Goal: Transaction & Acquisition: Purchase product/service

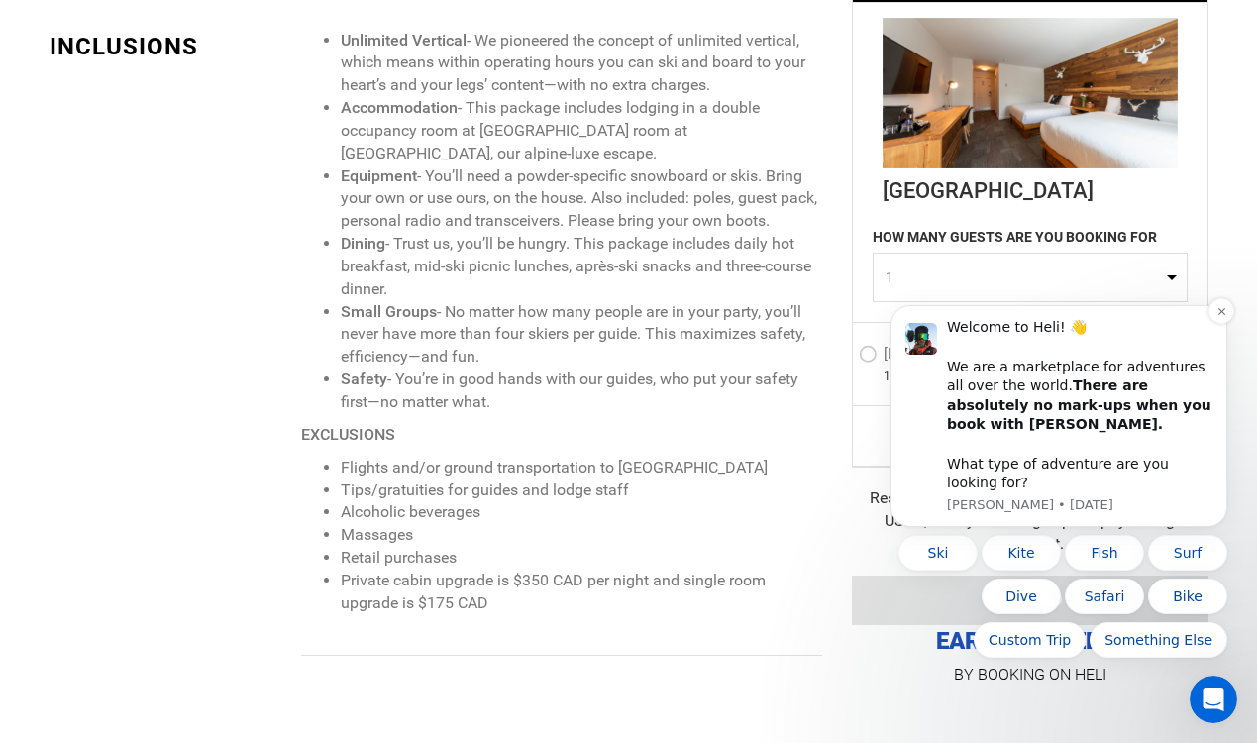
scroll to position [1838, 0]
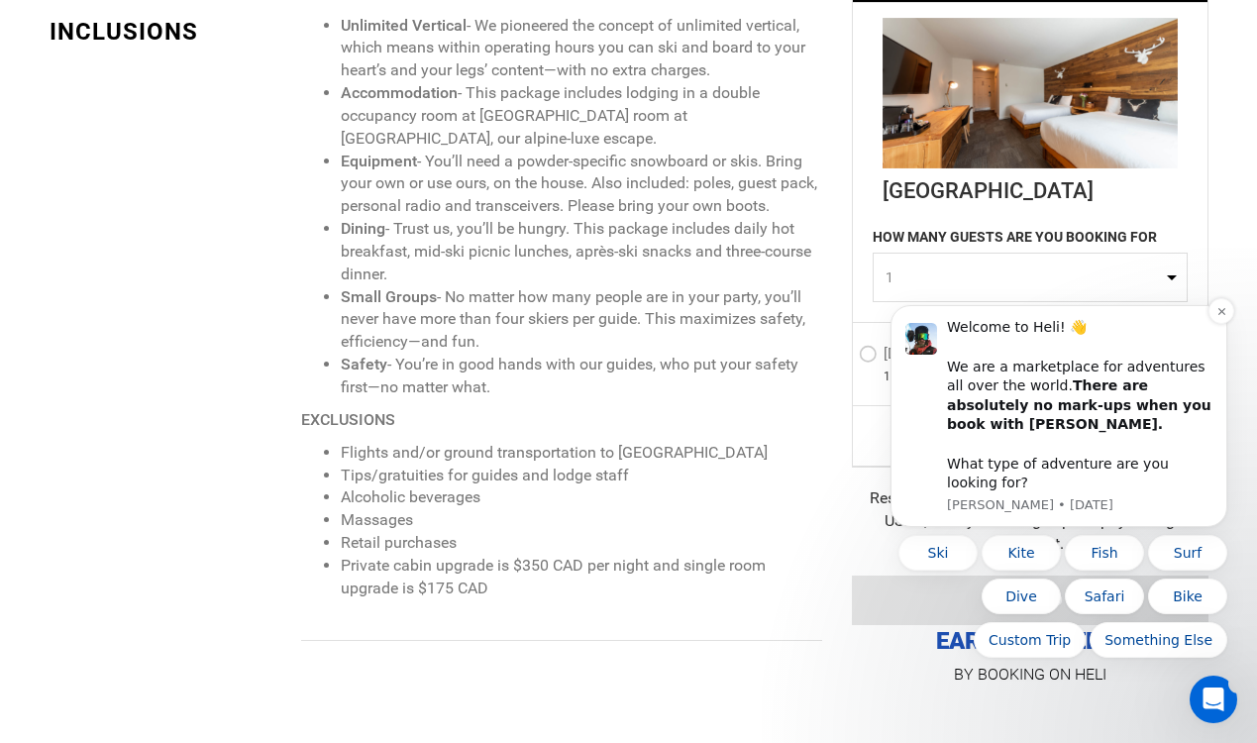
click at [1101, 373] on div "Welcome to Heli! 👋 We are a marketplace for adventures all over the world. Ther…" at bounding box center [1079, 405] width 265 height 174
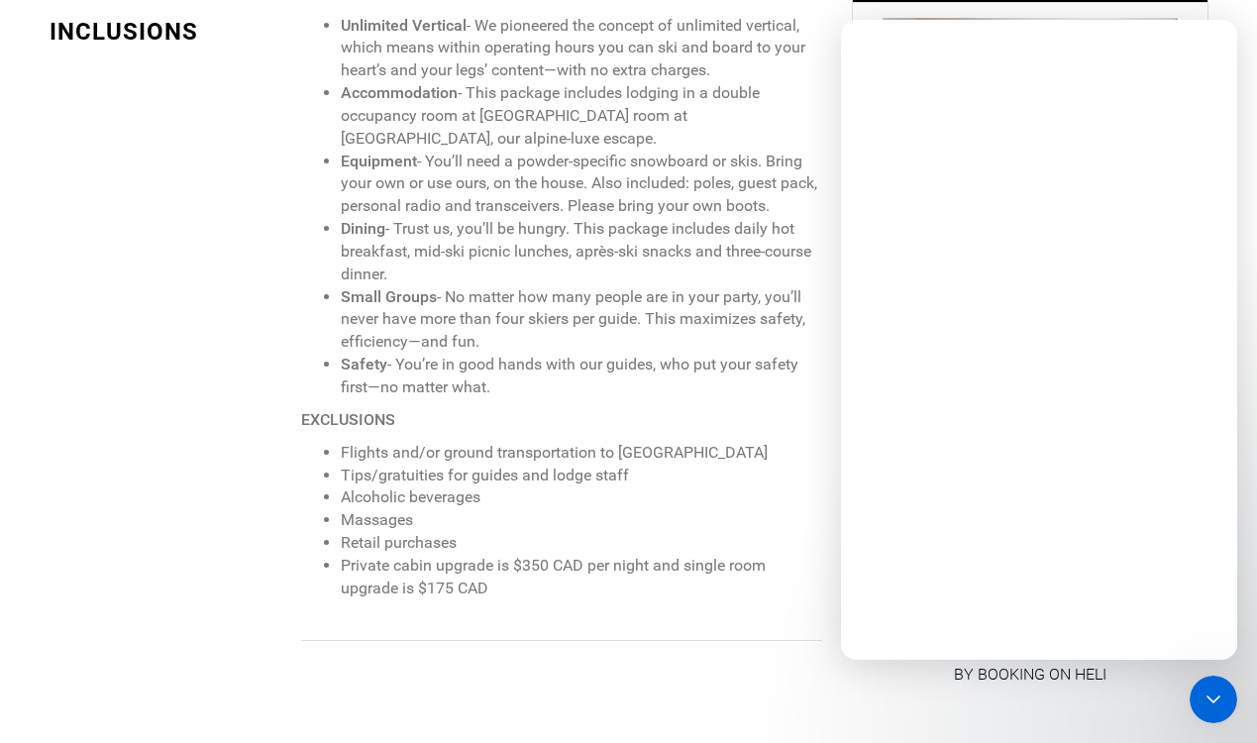
scroll to position [0, 0]
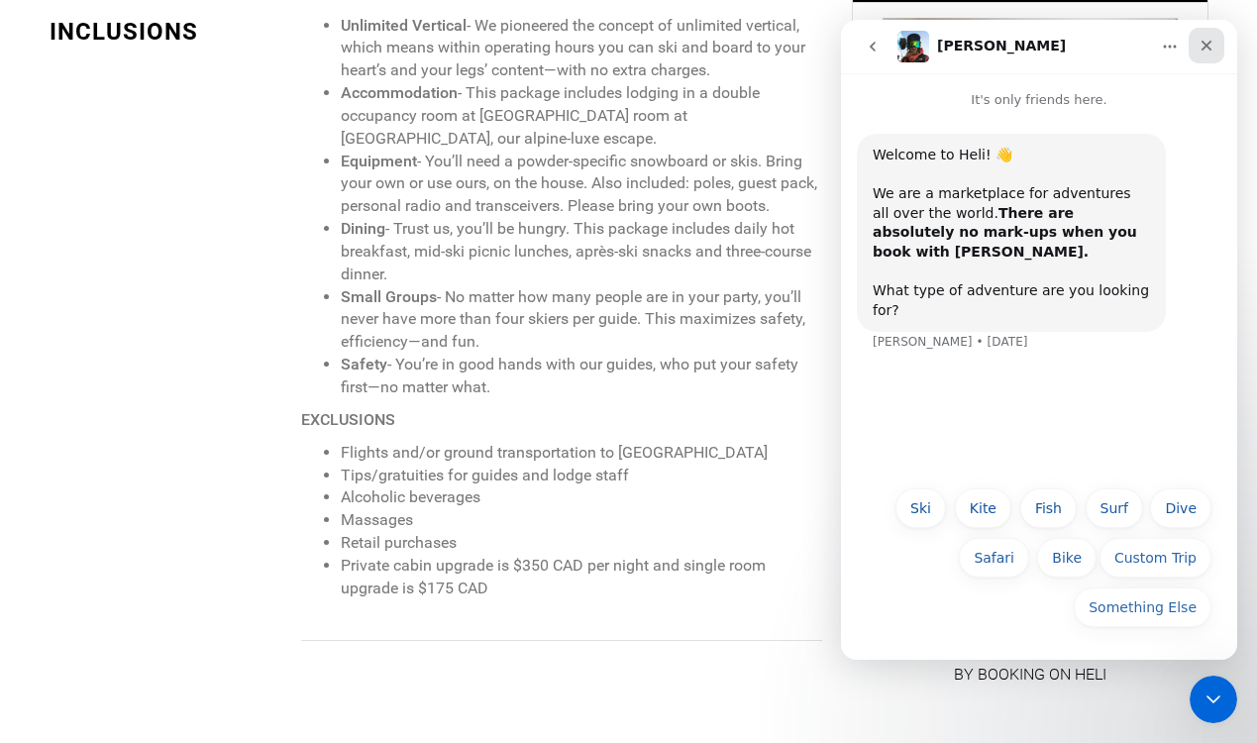
click at [1202, 44] on icon "Close" at bounding box center [1206, 46] width 16 height 16
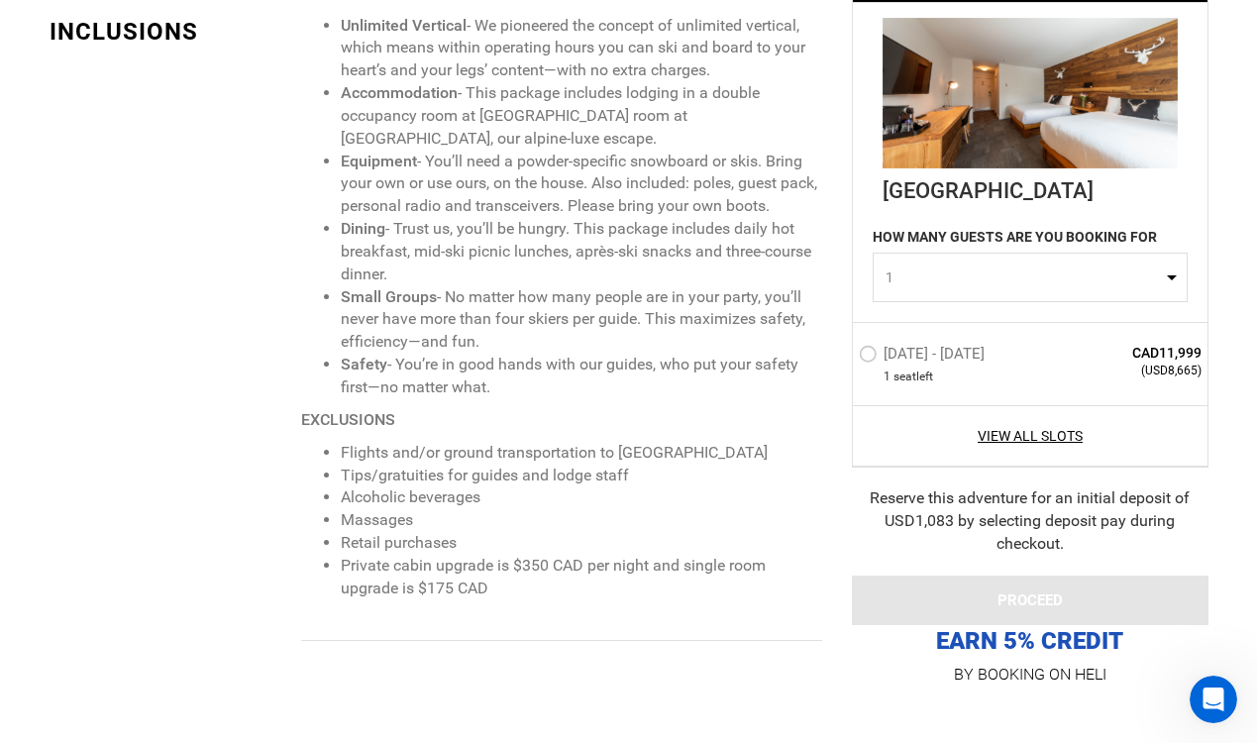
click at [861, 352] on label "[DATE] - [DATE]" at bounding box center [923, 357] width 131 height 24
click at [845, 352] on input "[DATE] - [DATE]" at bounding box center [845, 362] width 0 height 43
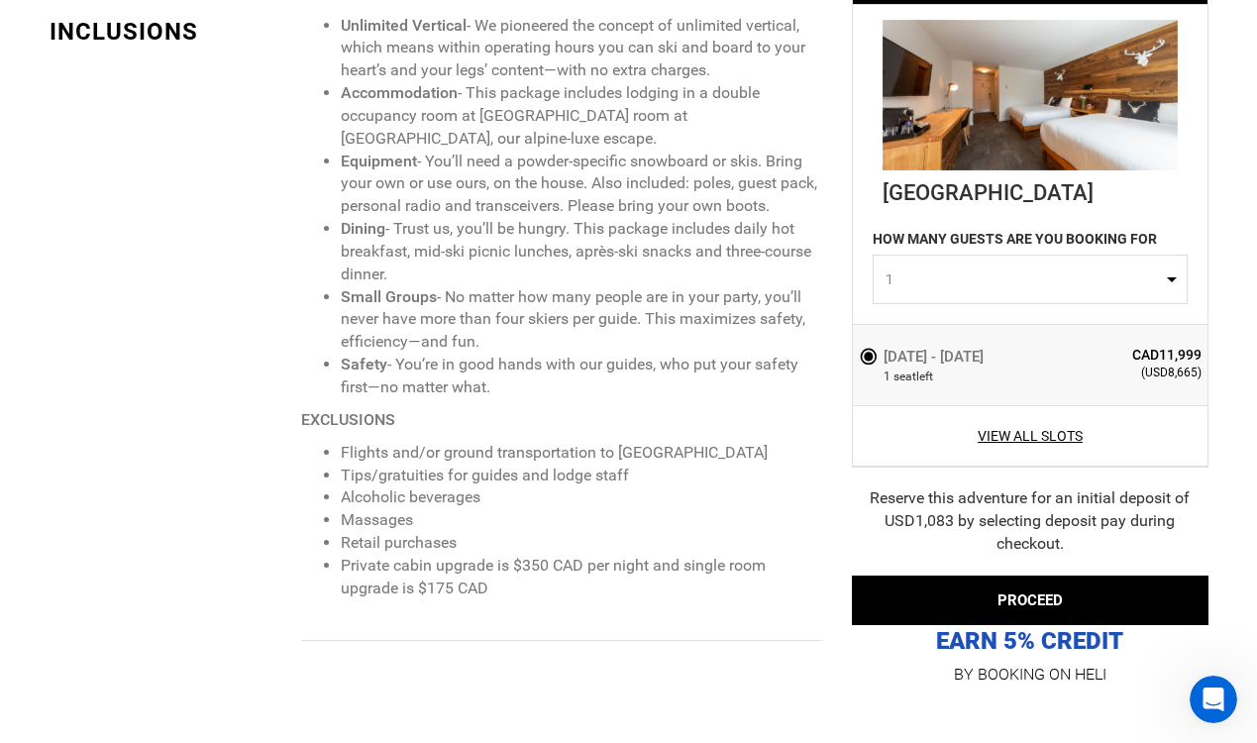
click at [861, 352] on label "[DATE] - [DATE]" at bounding box center [923, 357] width 130 height 24
click at [845, 352] on input "[DATE] - [DATE]" at bounding box center [845, 363] width 0 height 41
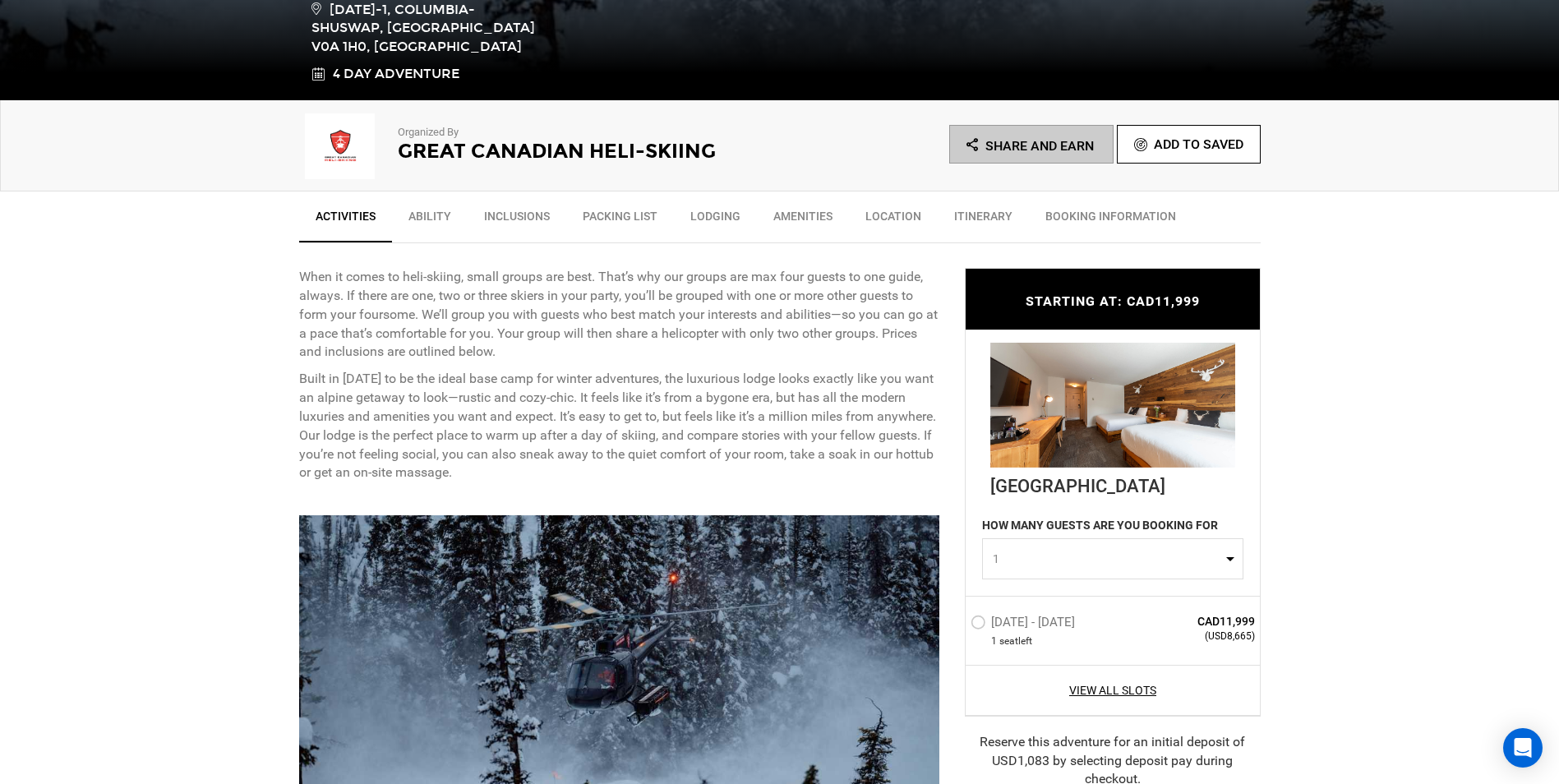
scroll to position [493, 0]
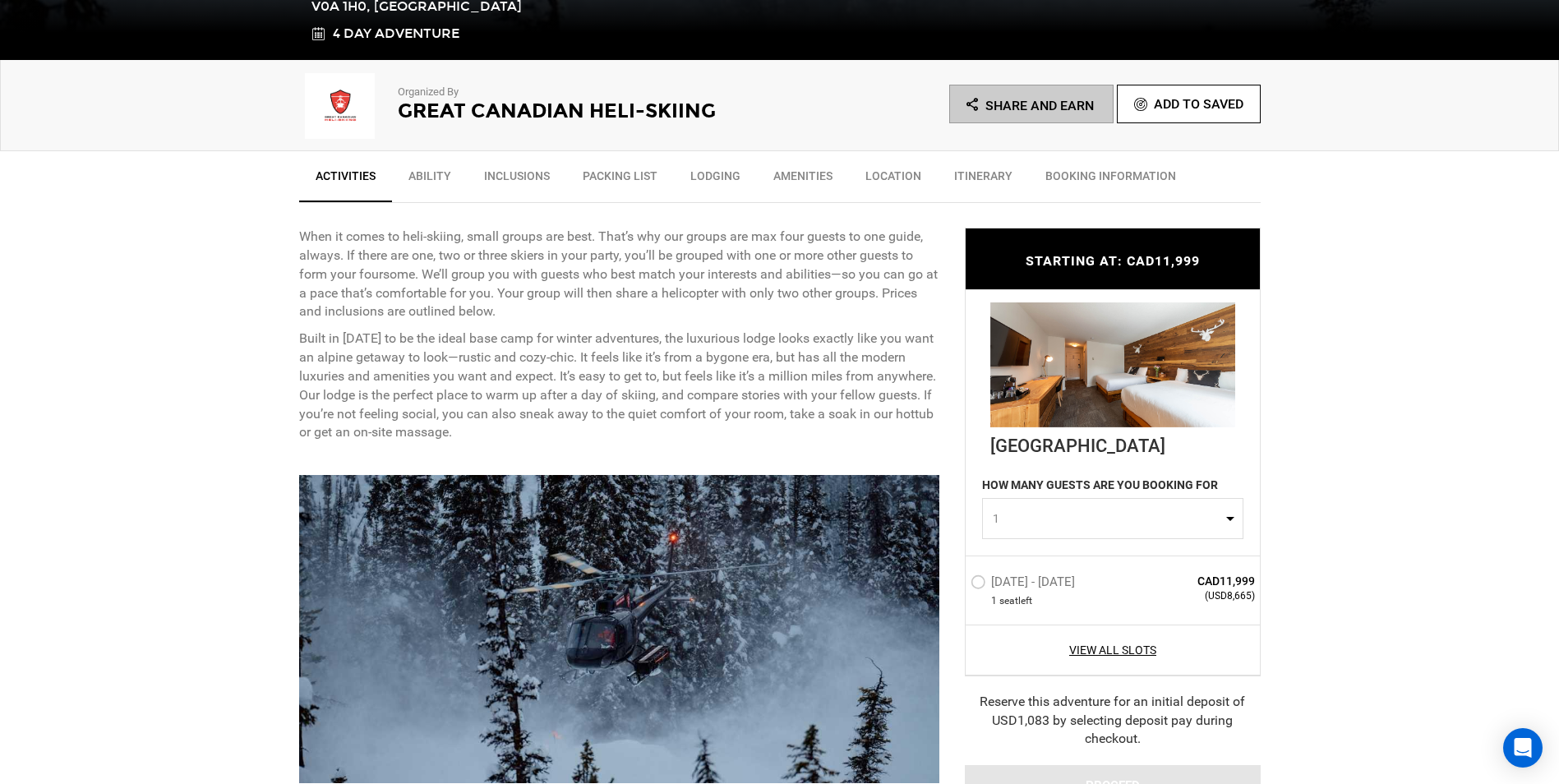
click at [985, 585] on label "[DATE] - [DATE]" at bounding box center [1024, 584] width 109 height 20
click at [960, 585] on input "[DATE] - [DATE]" at bounding box center [960, 588] width 0 height 36
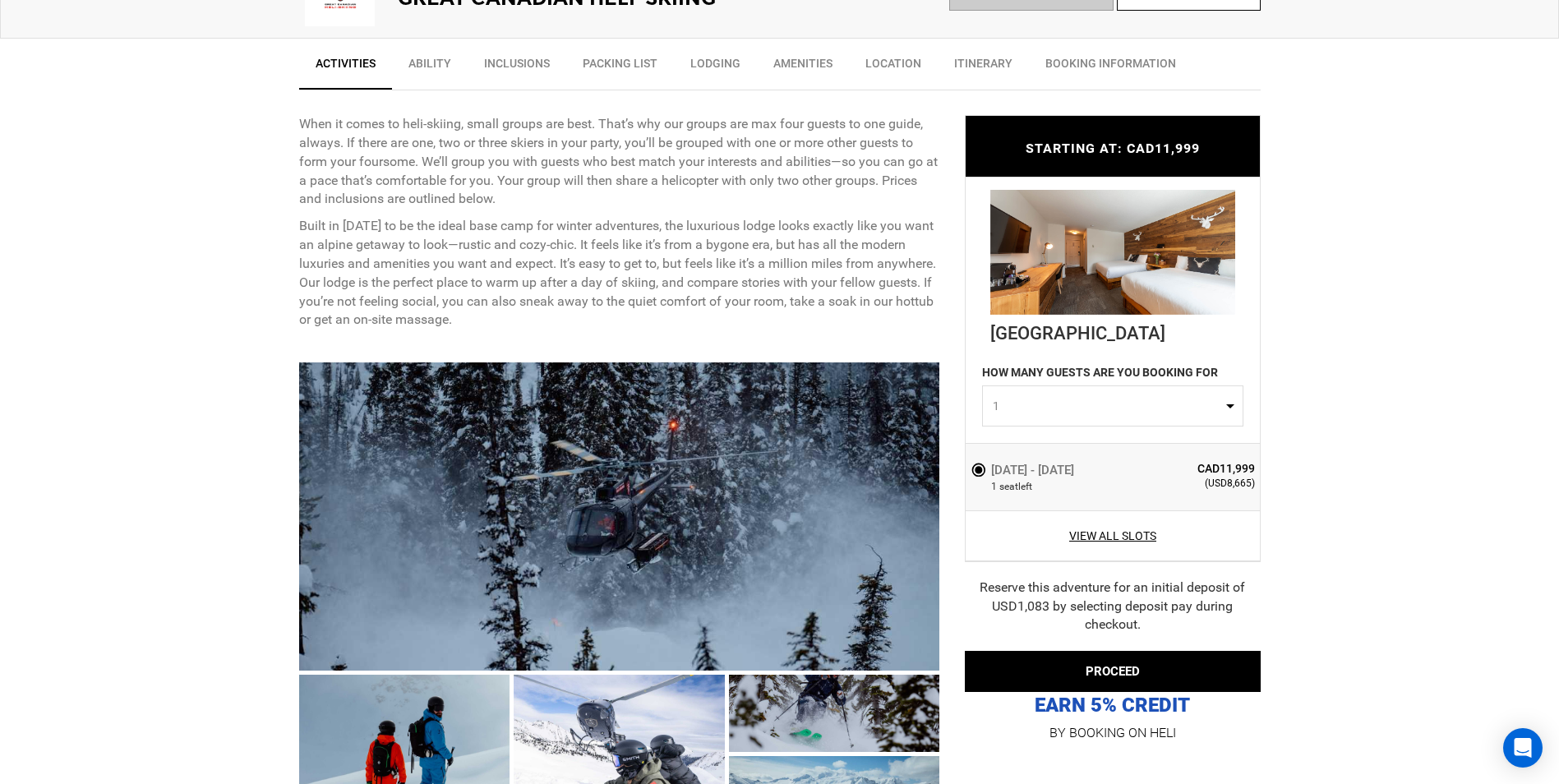
scroll to position [657, 0]
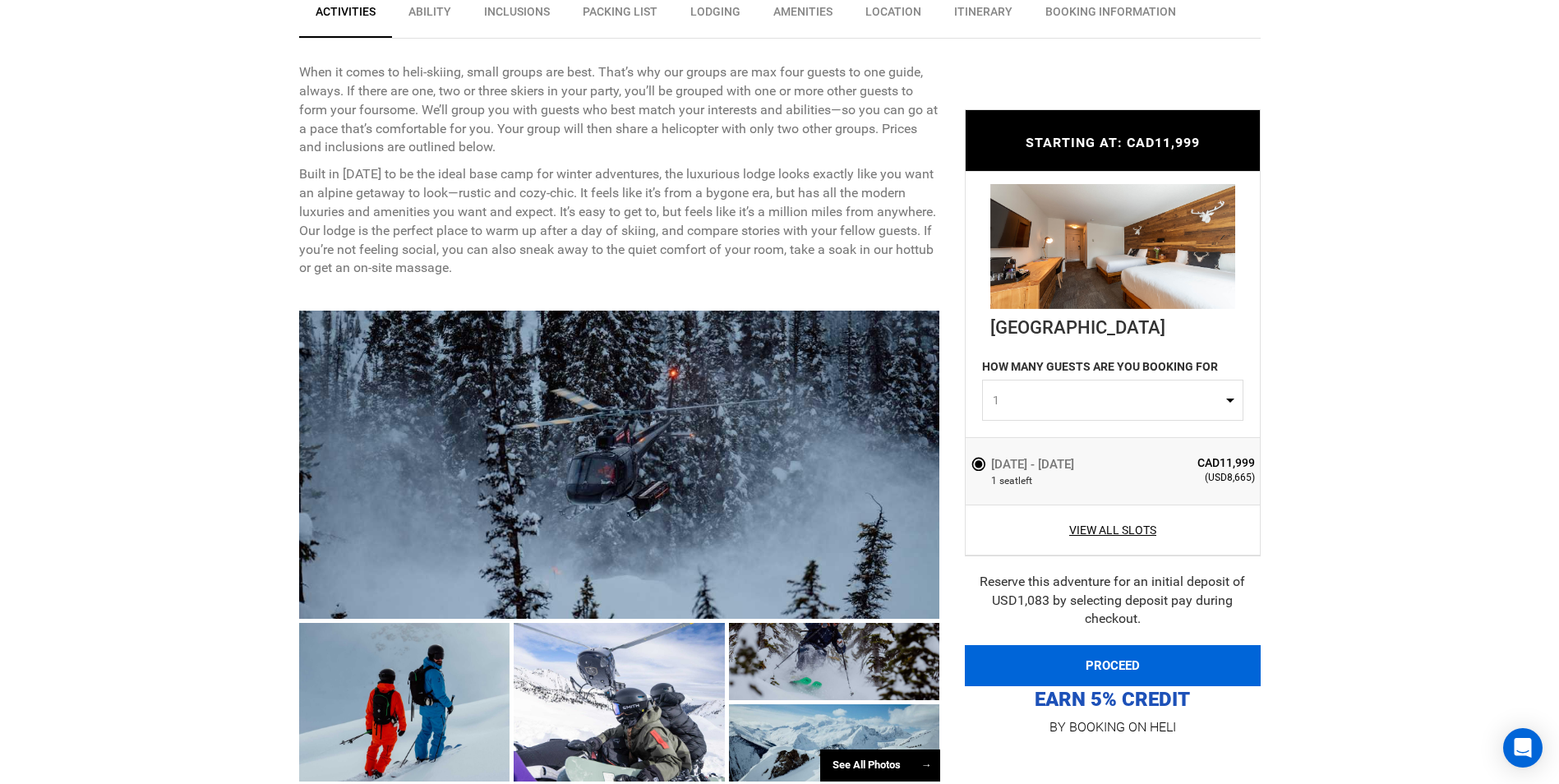
click at [1043, 616] on button "PROCEED" at bounding box center [1112, 665] width 296 height 41
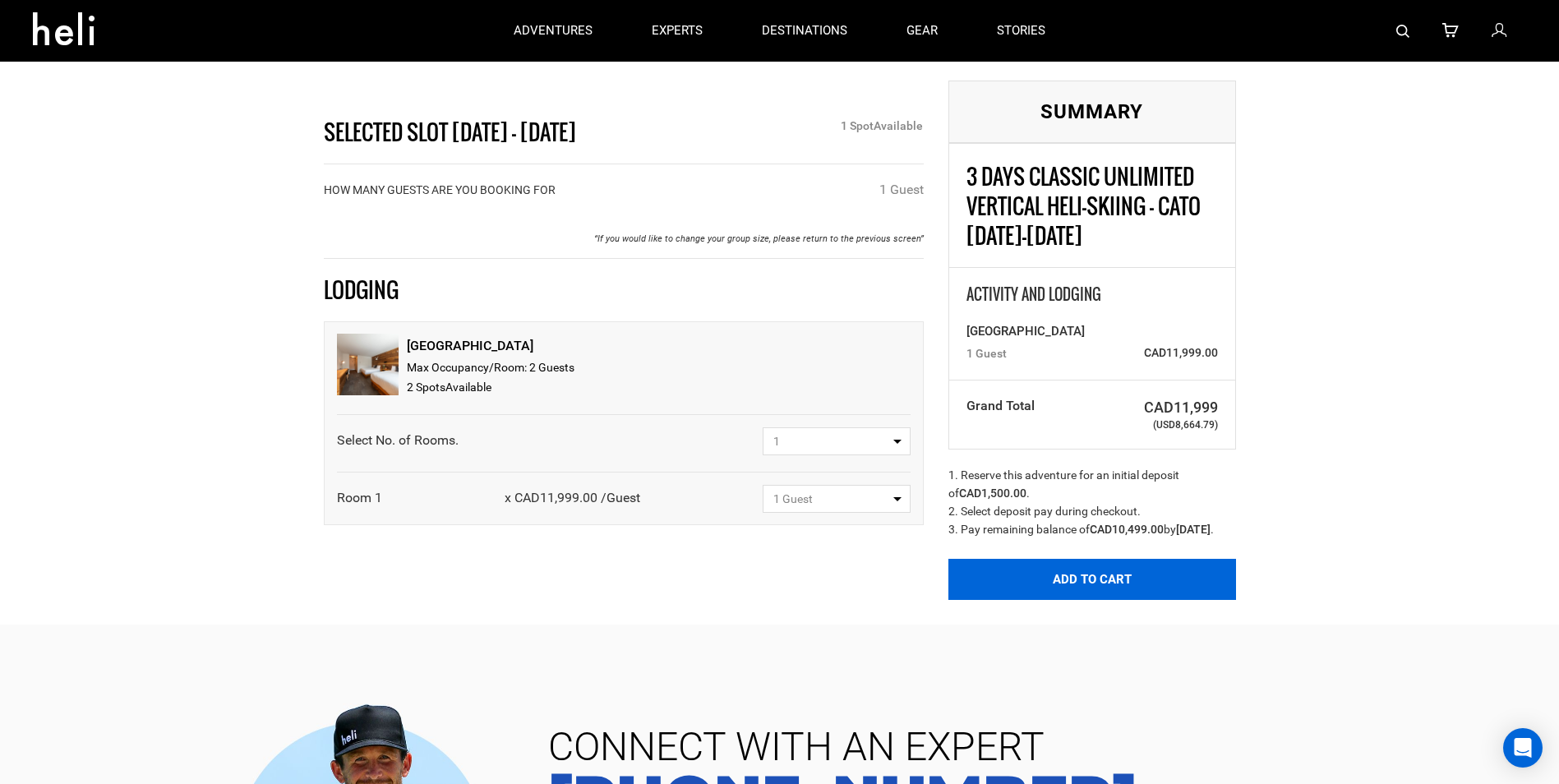
click at [1043, 597] on button "Add to Cart" at bounding box center [1092, 579] width 288 height 41
